Goal: Use online tool/utility: Use online tool/utility

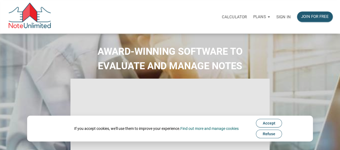
type input "Introduction to new features"
click at [272, 125] on span "Accept" at bounding box center [268, 123] width 13 height 4
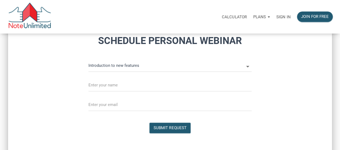
scroll to position [395, 0]
click at [102, 66] on input "Introduction to new features" at bounding box center [165, 66] width 155 height 12
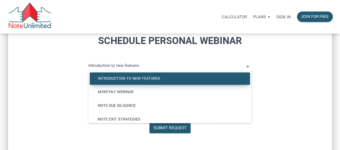
click at [60, 61] on div "Schedule Personal Webinar Introduction to new features Introduction to new feat…" at bounding box center [169, 80] width 321 height 109
select select
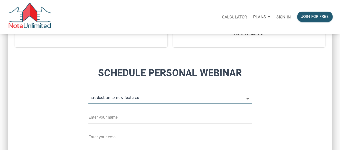
scroll to position [361, 0]
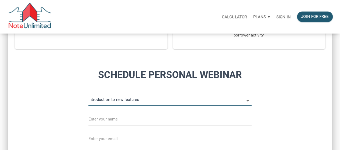
click at [234, 16] on p "Calculator" at bounding box center [233, 16] width 25 height 5
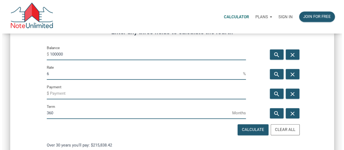
scroll to position [84, 0]
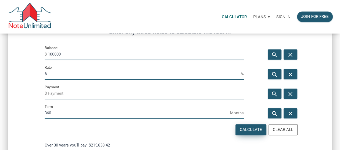
click at [245, 131] on div "Calculate" at bounding box center [250, 130] width 22 height 6
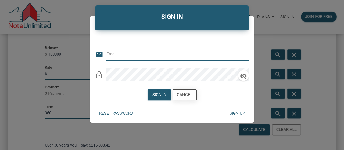
click at [184, 95] on div "Cancel" at bounding box center [185, 95] width 16 height 6
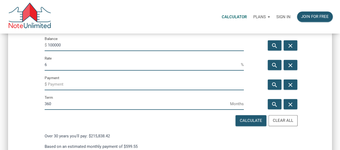
scroll to position [95, 0]
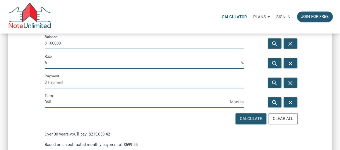
click at [51, 82] on input "Payment" at bounding box center [146, 82] width 196 height 12
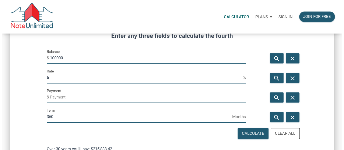
scroll to position [80, 0]
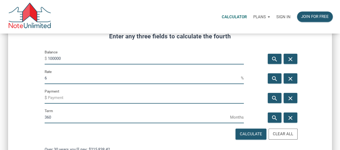
click at [47, 77] on input "6" at bounding box center [143, 78] width 196 height 12
type input "10"
click at [251, 135] on div "Calculate" at bounding box center [250, 134] width 22 height 6
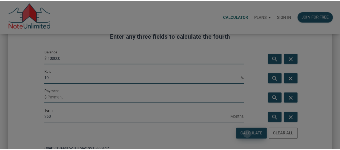
scroll to position [467, 328]
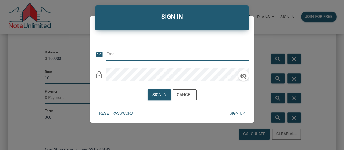
click at [263, 9] on div "SIGN IN Or Be Classical email lock_outline Sign in Cancel Reset password Sign up" at bounding box center [172, 75] width 344 height 150
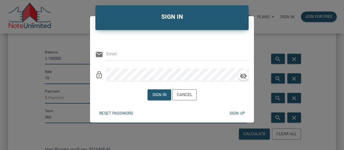
click at [266, 46] on div "SIGN IN Or Be Classical email lock_outline Sign in Cancel Reset password Sign up" at bounding box center [172, 75] width 344 height 150
click at [187, 98] on div "Cancel" at bounding box center [185, 95] width 24 height 10
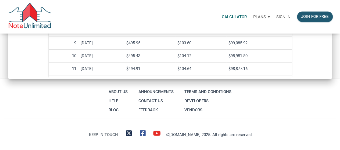
scroll to position [472, 0]
click at [161, 92] on link "Announcements" at bounding box center [156, 90] width 38 height 9
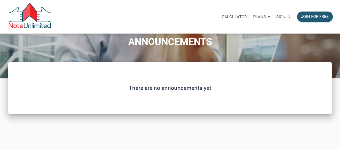
scroll to position [23, 0]
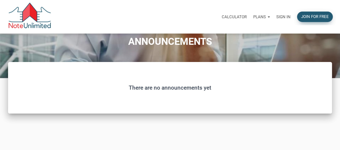
click at [320, 19] on div "Join for free" at bounding box center [315, 17] width 28 height 6
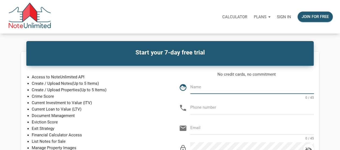
click at [28, 15] on img at bounding box center [29, 17] width 43 height 28
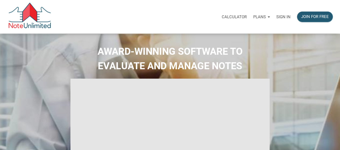
type input "Introduction to new features"
select select
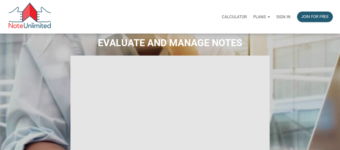
scroll to position [19, 0]
